Goal: Transaction & Acquisition: Purchase product/service

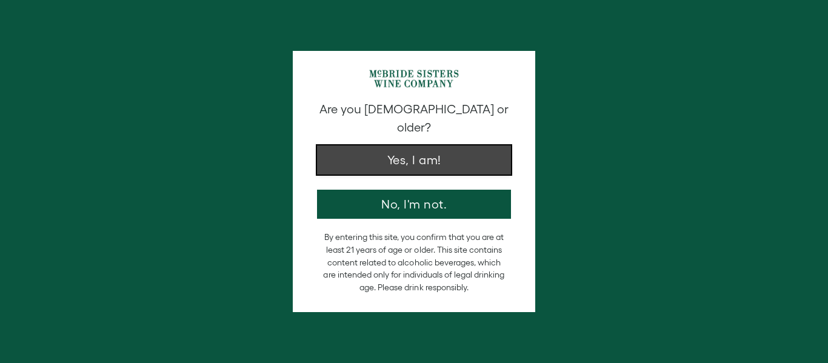
click at [393, 146] on button "Yes, I am!" at bounding box center [414, 159] width 194 height 29
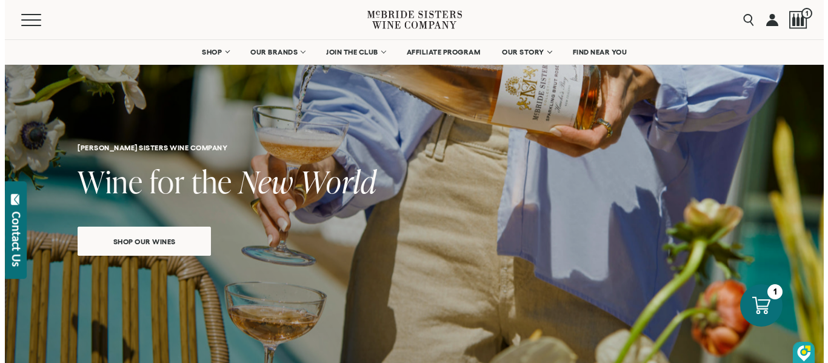
scroll to position [61, 0]
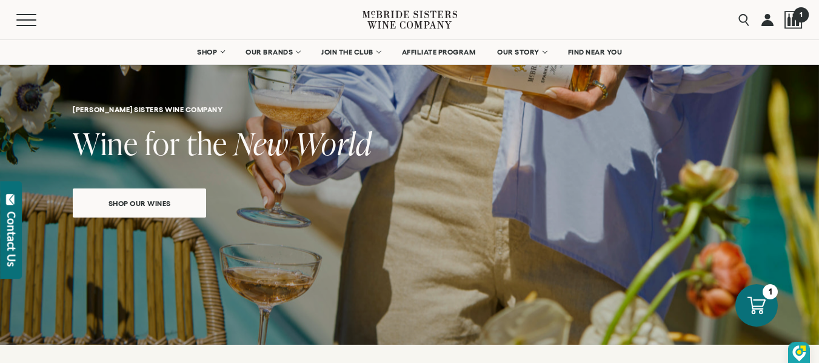
click at [794, 17] on span "1" at bounding box center [800, 14] width 15 height 15
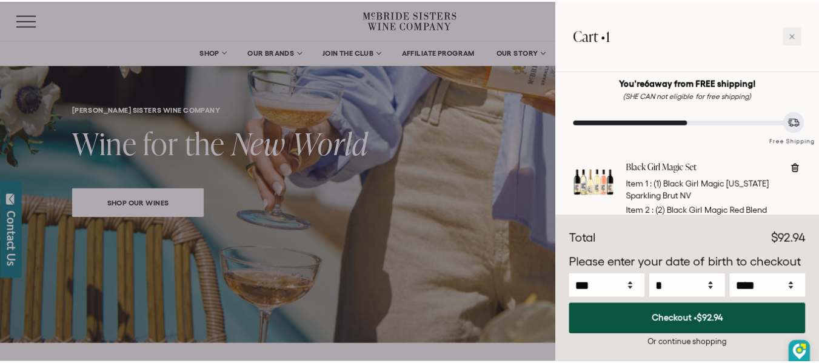
scroll to position [0, 0]
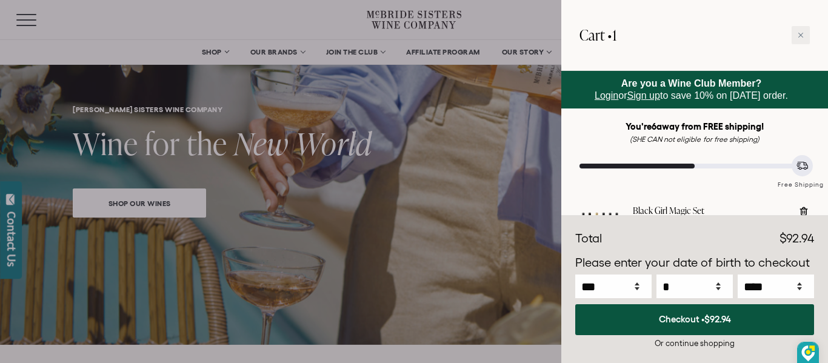
click at [508, 26] on div at bounding box center [414, 181] width 828 height 363
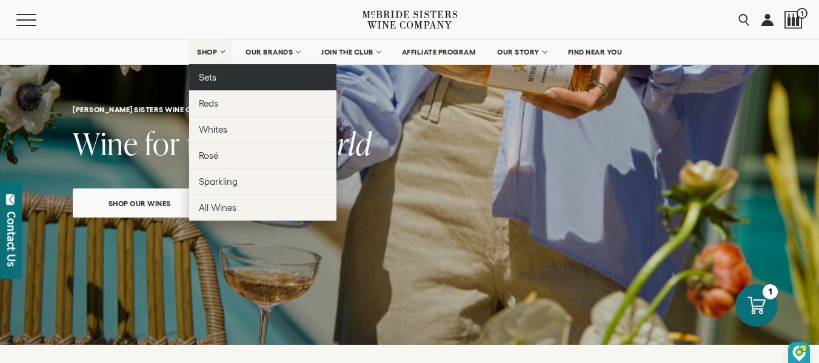
click at [205, 85] on link "Sets" at bounding box center [262, 77] width 147 height 26
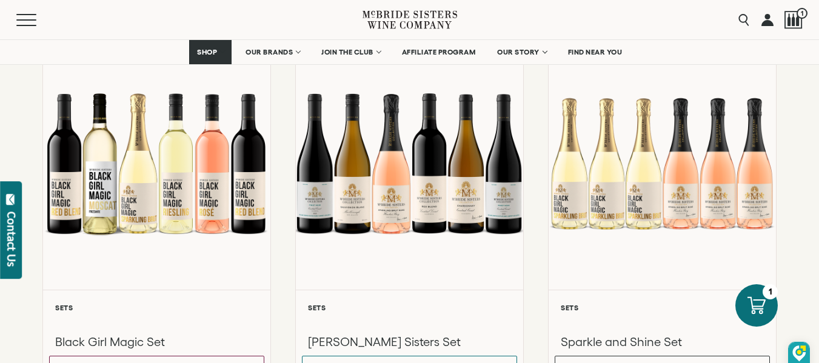
scroll to position [969, 0]
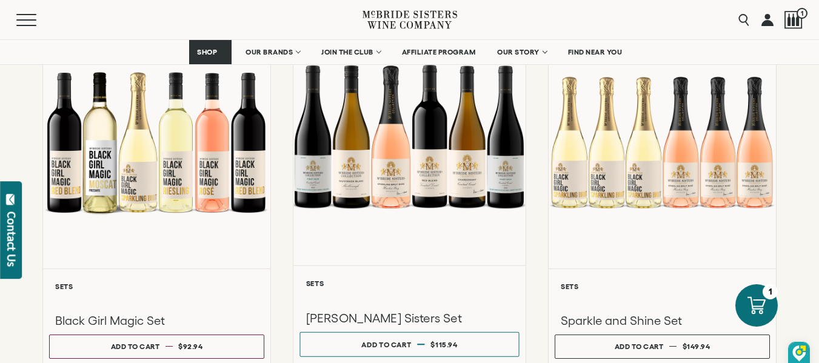
click at [441, 199] on div at bounding box center [409, 136] width 232 height 258
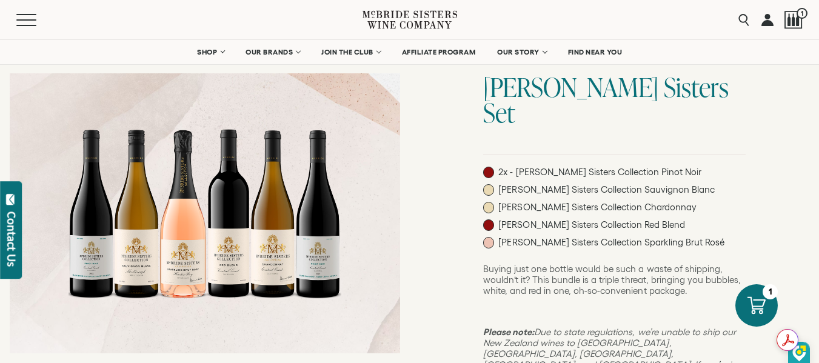
scroll to position [121, 0]
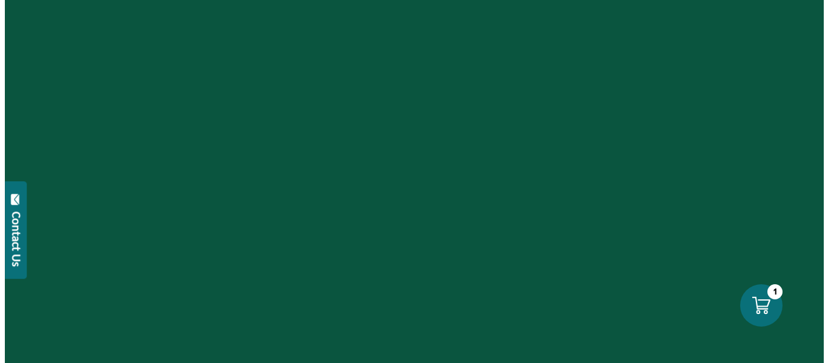
scroll to position [969, 0]
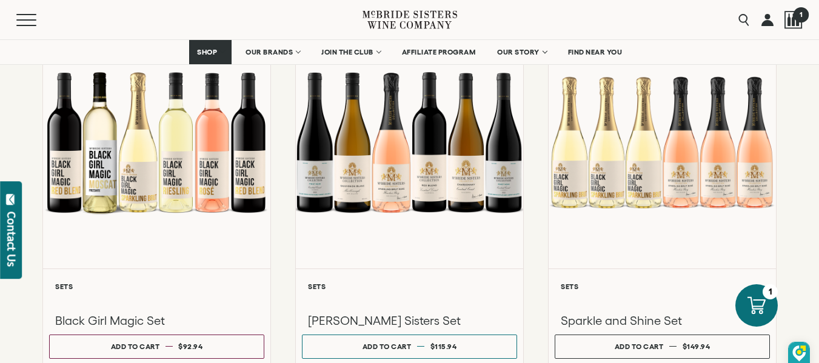
click at [794, 25] on div at bounding box center [793, 20] width 18 height 18
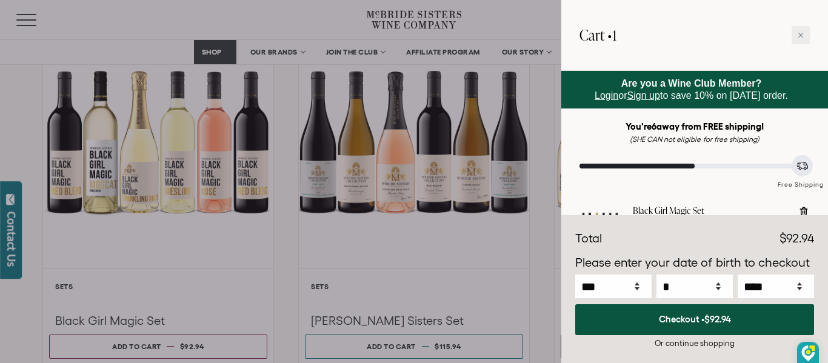
click at [718, 344] on div "Or continue shopping" at bounding box center [694, 344] width 239 height 12
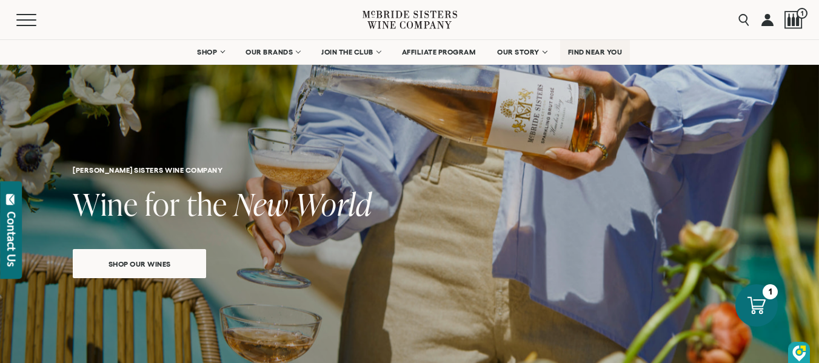
click at [616, 54] on span "FIND NEAR YOU" at bounding box center [595, 52] width 55 height 8
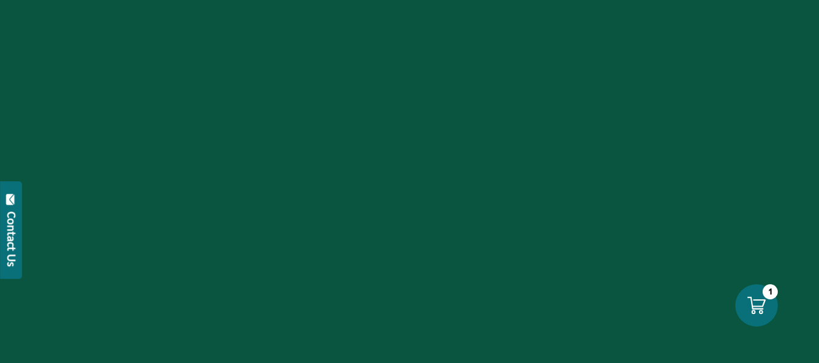
select select "****"
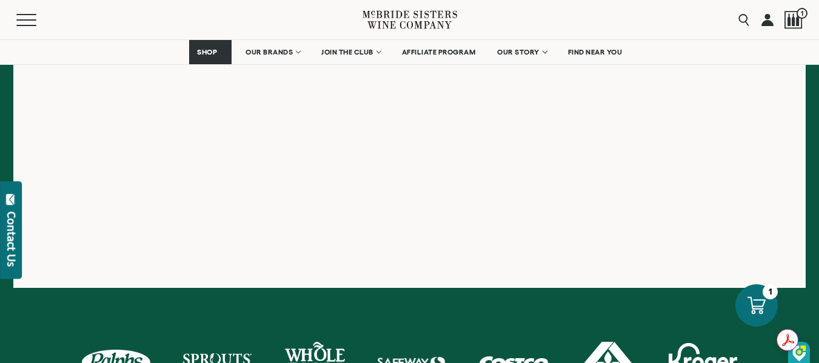
scroll to position [424, 0]
